Goal: Information Seeking & Learning: Understand process/instructions

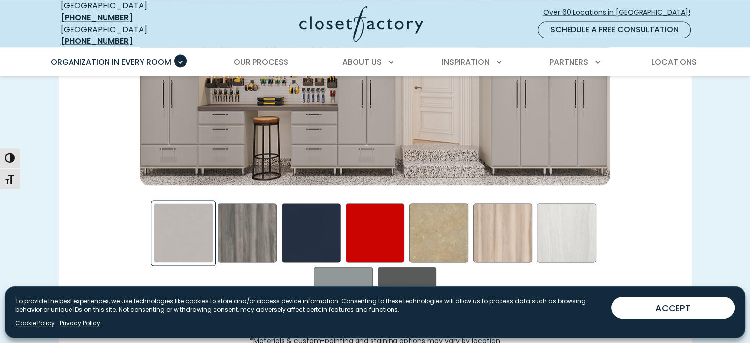
scroll to position [1540, 0]
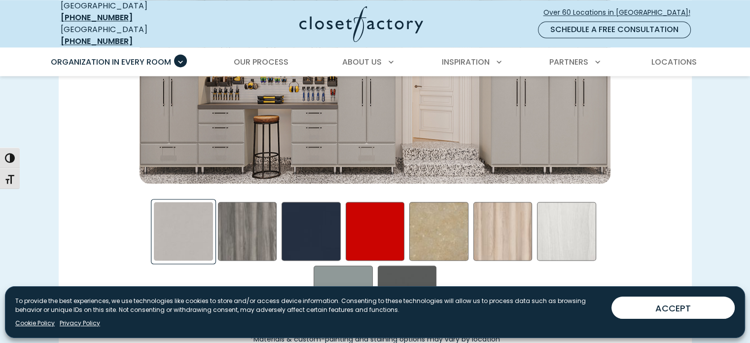
click at [319, 224] on div "Blue - High Gloss Swatch" at bounding box center [311, 231] width 59 height 59
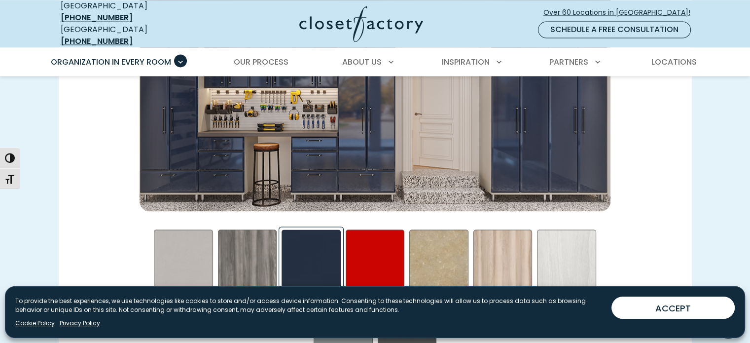
scroll to position [1512, 0]
click at [247, 236] on div "Afternoon Nap Swatch" at bounding box center [247, 259] width 59 height 59
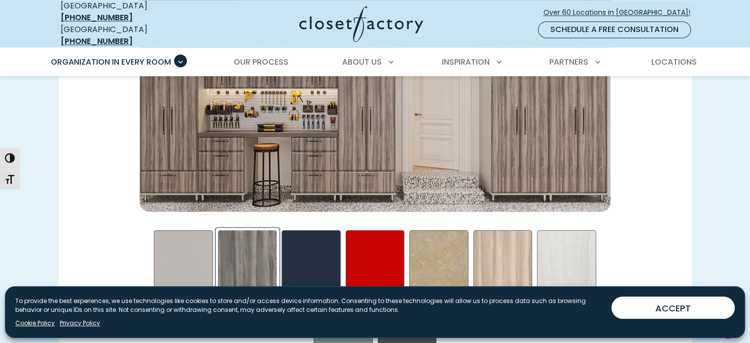
click at [379, 240] on div "Red - High Gloss Swatch" at bounding box center [375, 259] width 59 height 59
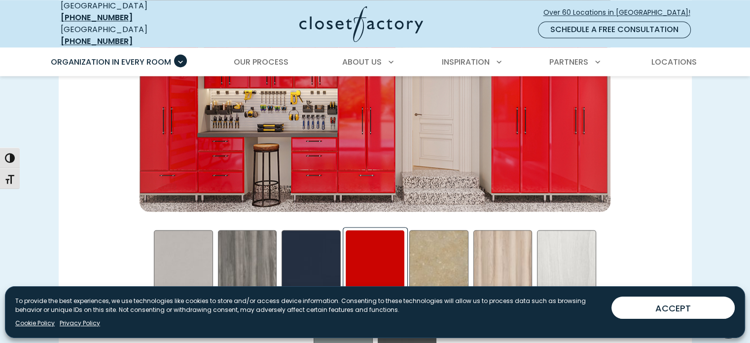
click at [442, 240] on div "Gridlock in LA Swatch" at bounding box center [439, 259] width 59 height 59
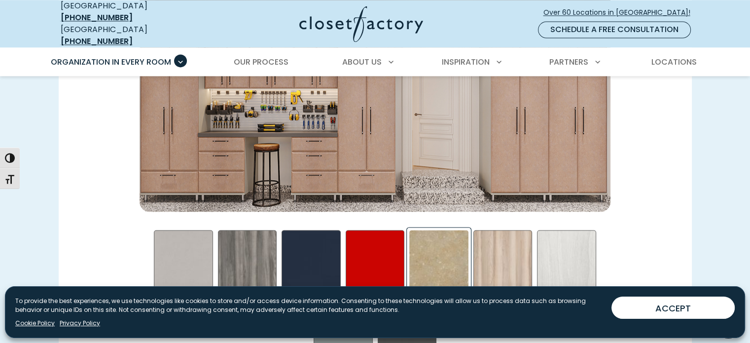
click at [499, 245] on div "Picnic in the Park Swatch" at bounding box center [503, 259] width 59 height 59
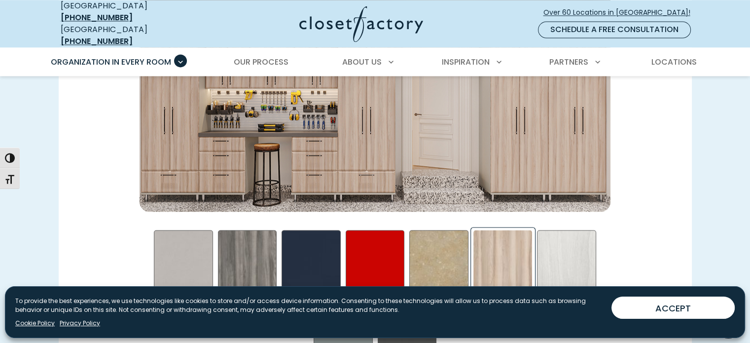
click at [560, 250] on div "Skye Swatch" at bounding box center [566, 259] width 59 height 59
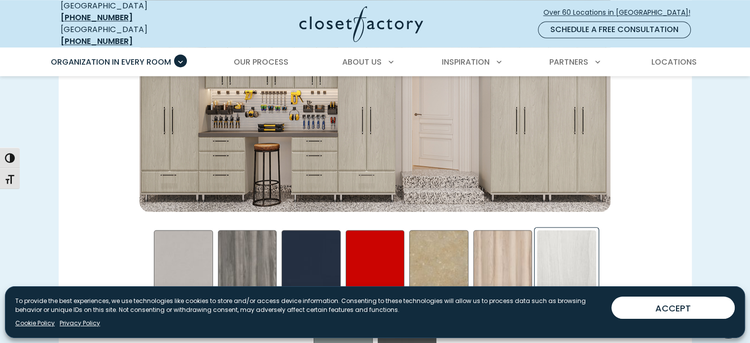
click at [185, 260] on div "Frosted Aluminum Swatch" at bounding box center [183, 259] width 59 height 59
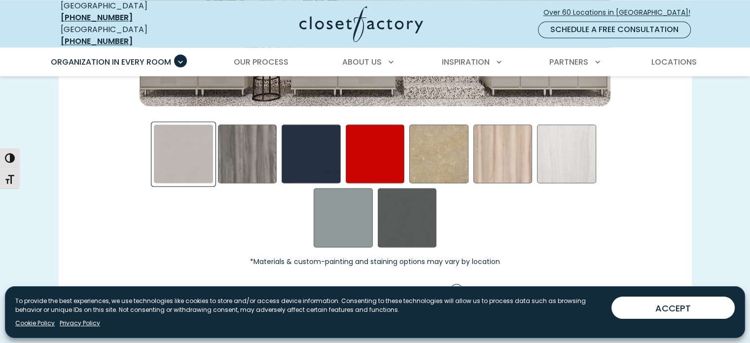
scroll to position [1657, 0]
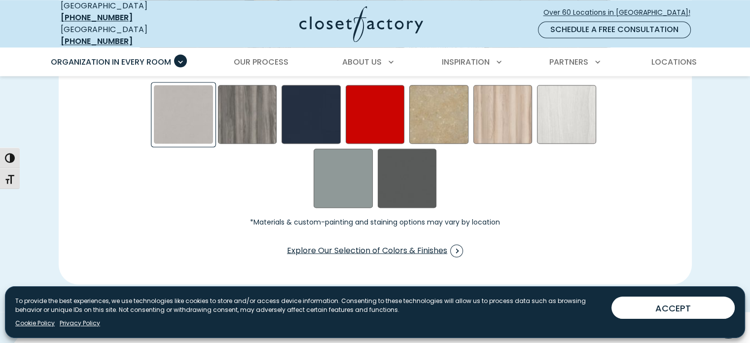
click at [347, 178] on div "Steel Blue Swatch" at bounding box center [343, 178] width 59 height 59
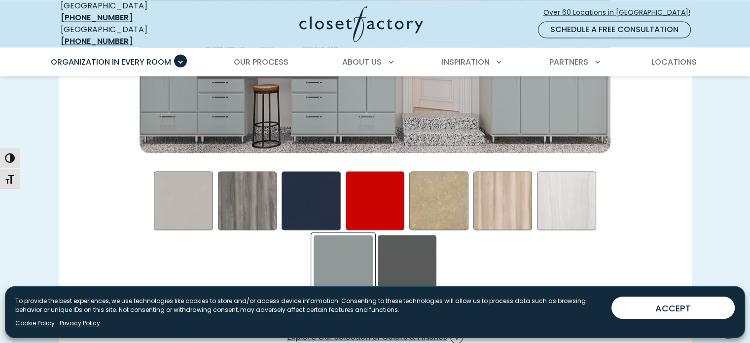
scroll to position [1605, 0]
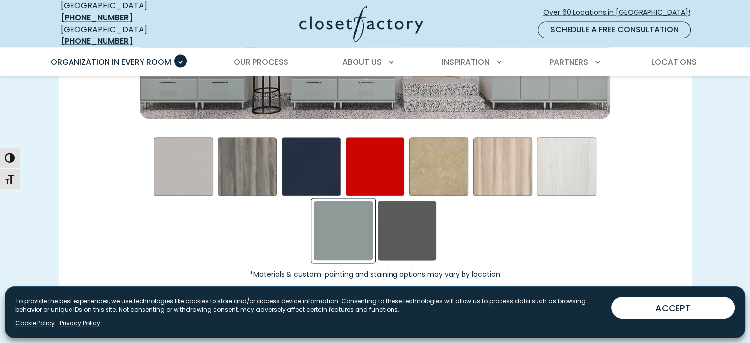
click at [417, 217] on div "Storm Swatch" at bounding box center [407, 230] width 59 height 59
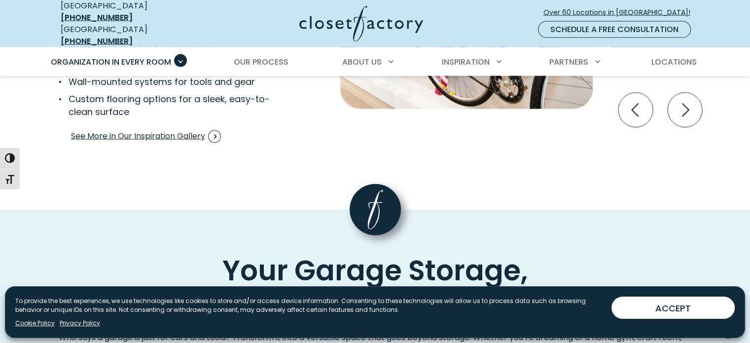
scroll to position [2160, 0]
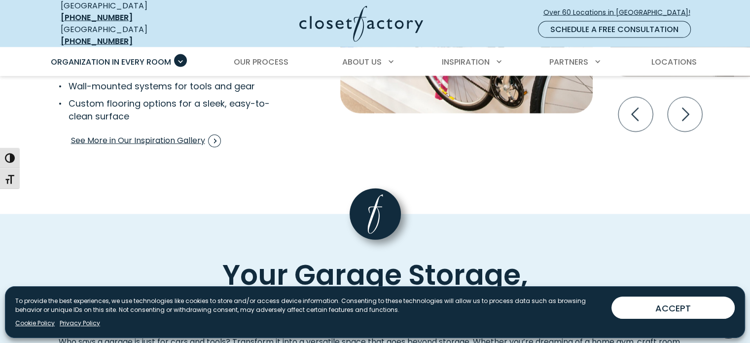
click at [221, 135] on span "Interactive Gallery" at bounding box center [214, 141] width 13 height 13
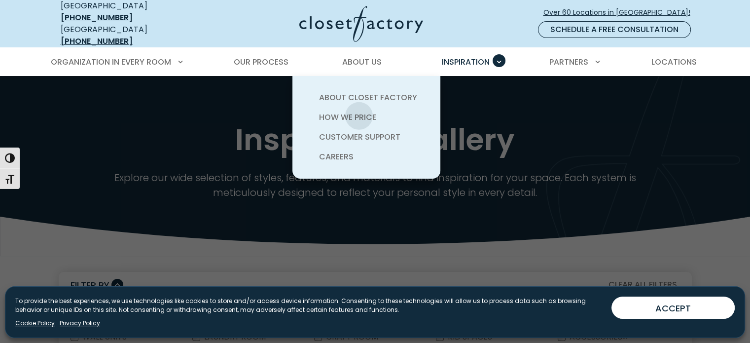
click at [359, 112] on span "How We Price" at bounding box center [347, 117] width 57 height 11
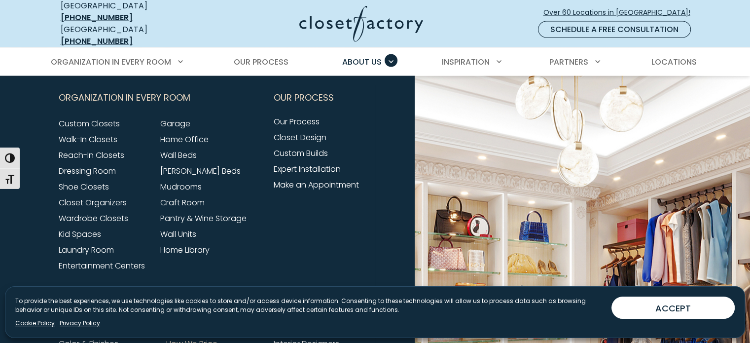
scroll to position [2017, 0]
